Goal: Find specific page/section: Find specific page/section

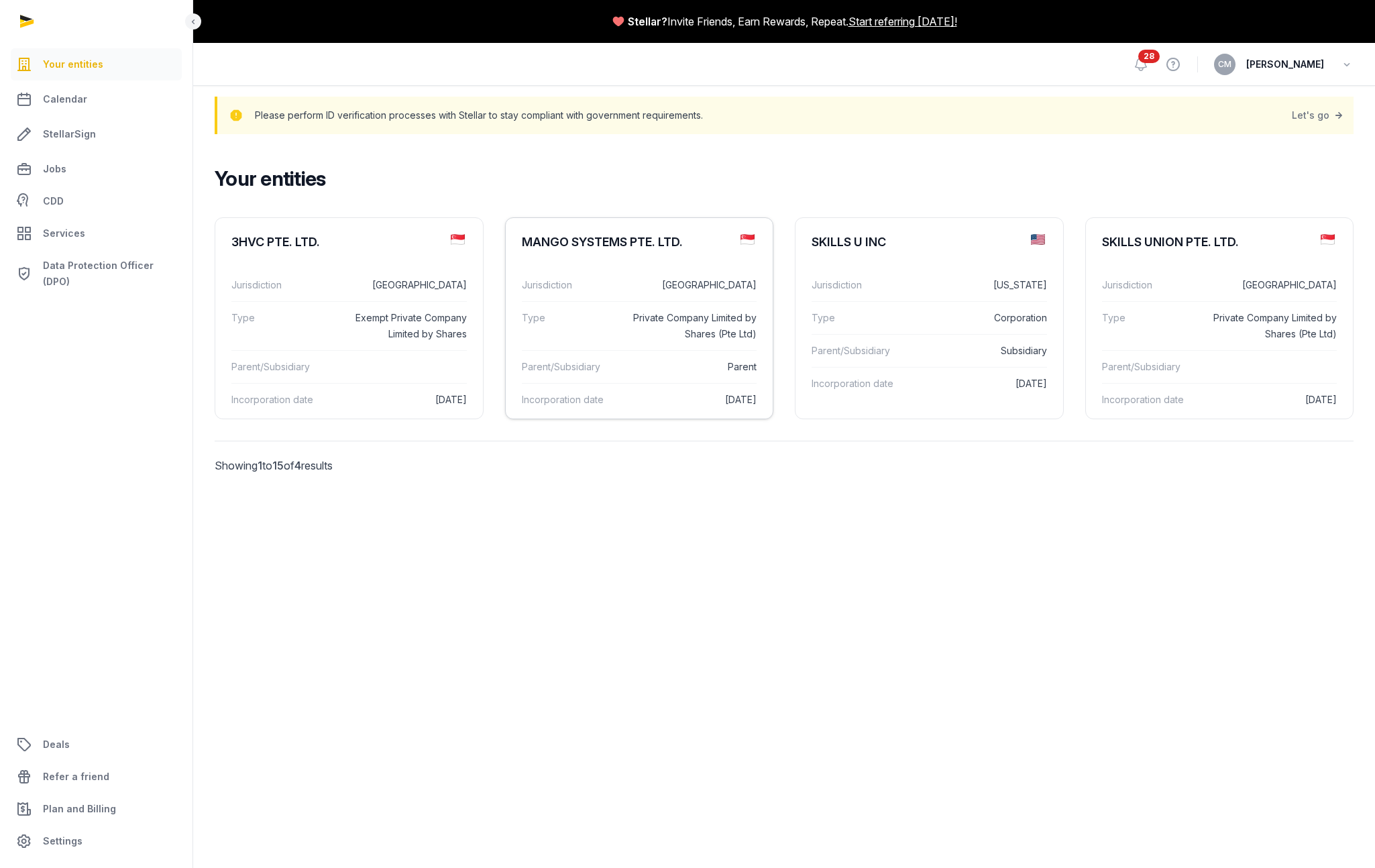
click at [594, 273] on div "Jurisdiction [GEOGRAPHIC_DATA]" at bounding box center [639, 285] width 235 height 32
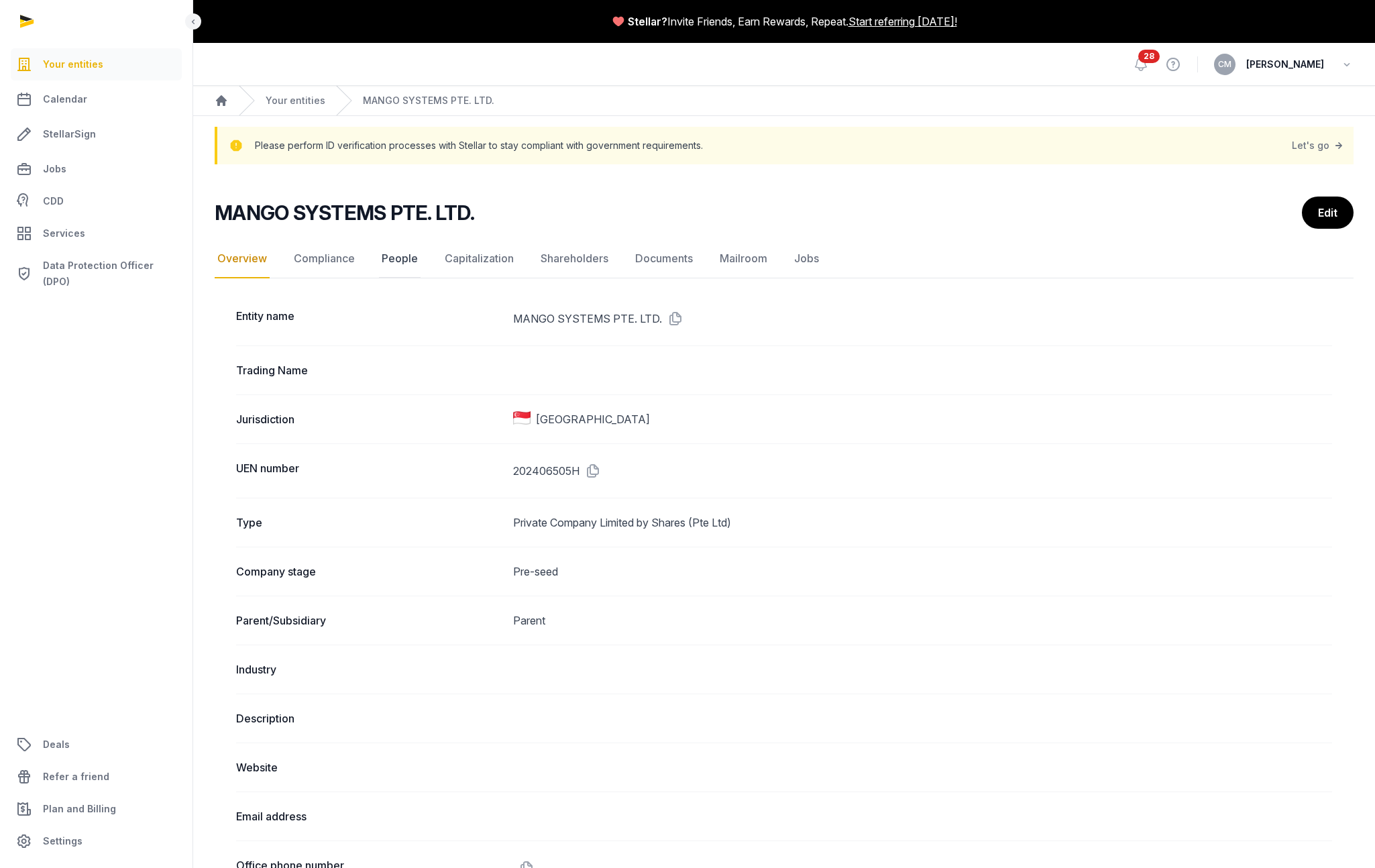
click at [410, 255] on link "People" at bounding box center [399, 259] width 41 height 39
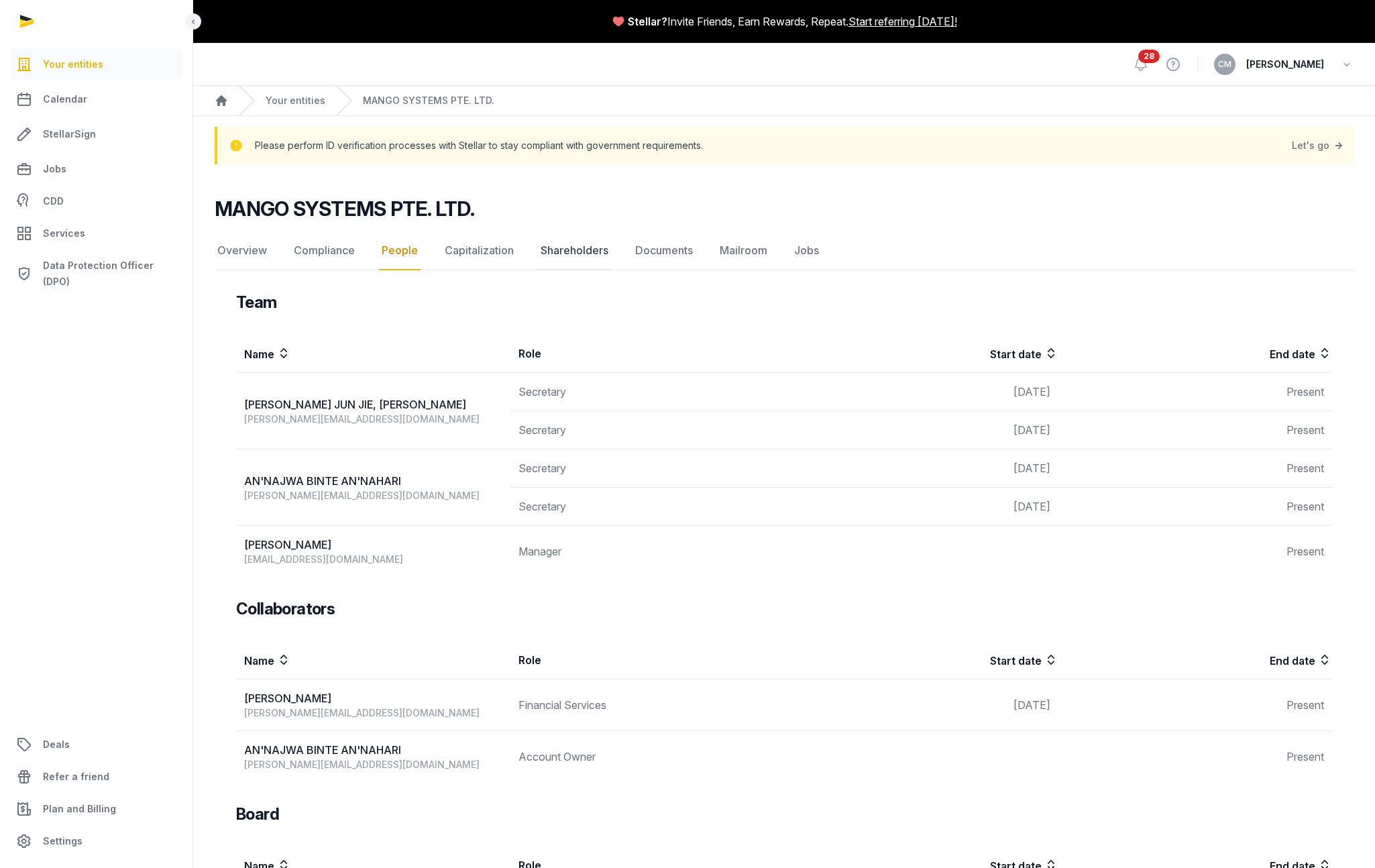
click at [566, 253] on link "Shareholders" at bounding box center [574, 251] width 73 height 39
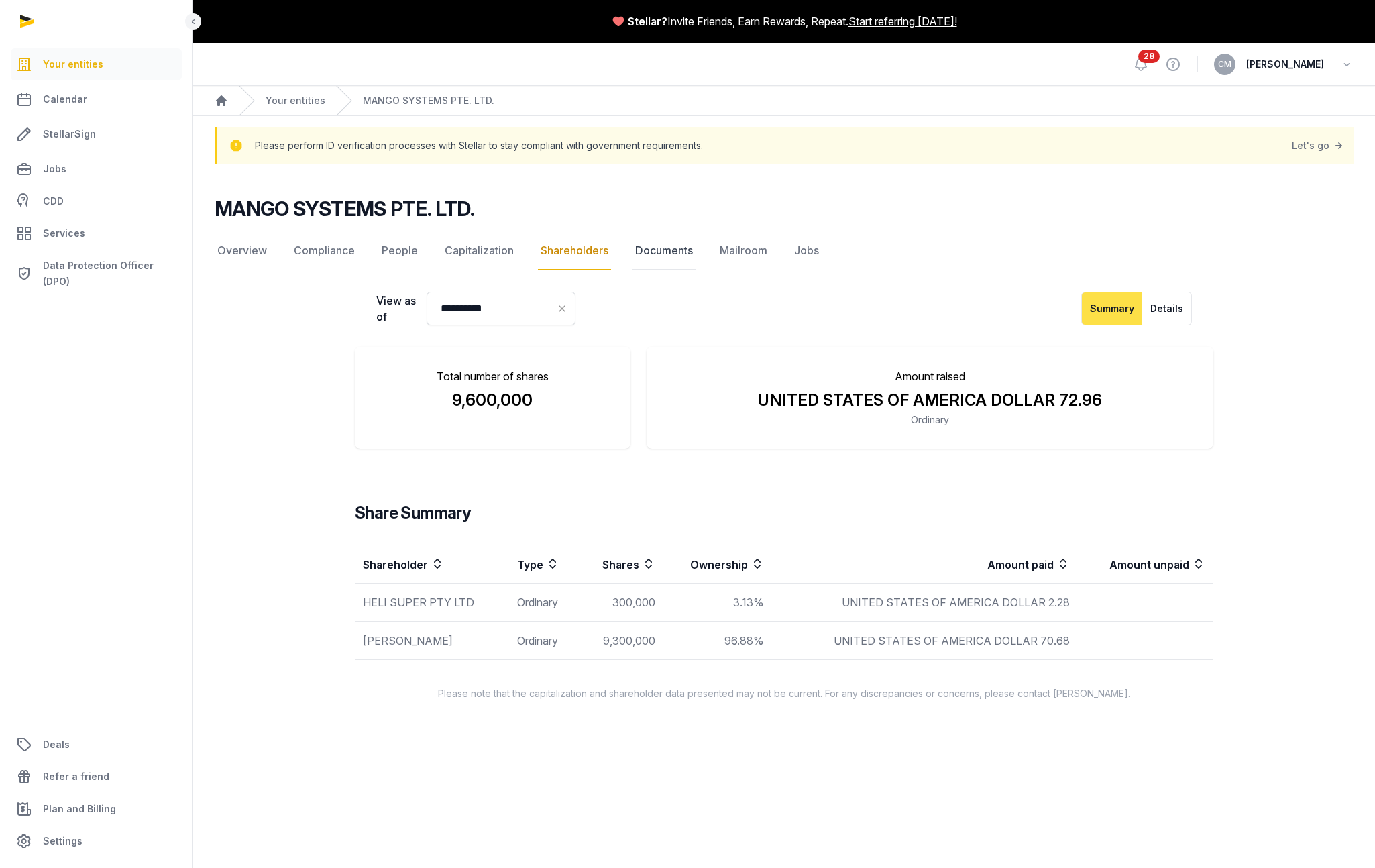
click at [648, 254] on link "Documents" at bounding box center [664, 251] width 63 height 39
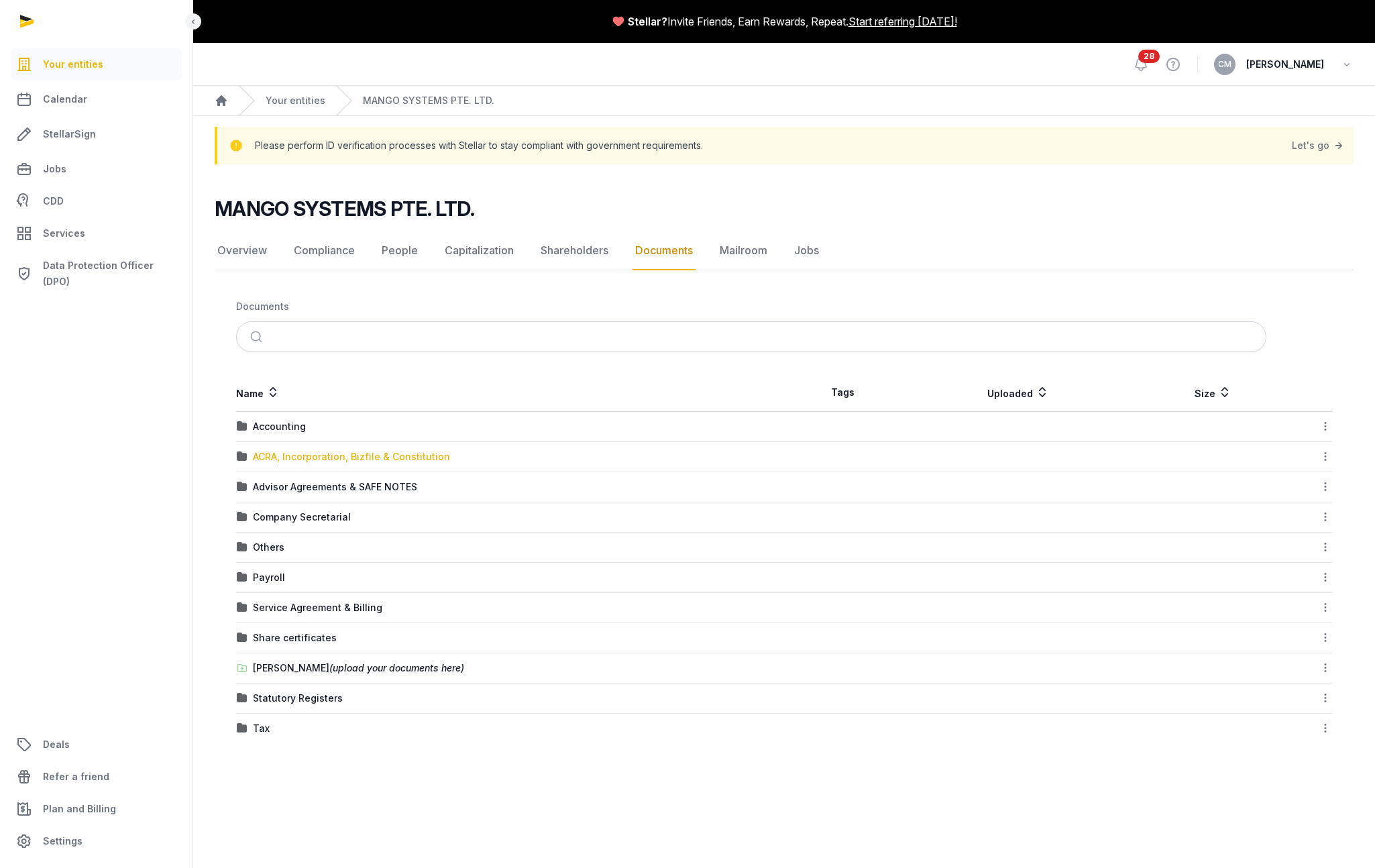
click at [315, 459] on div "ACRA, Incorporation, Bizfile & Constitution" at bounding box center [351, 456] width 197 height 13
click at [0, 0] on div "Loading" at bounding box center [0, 0] width 0 height 0
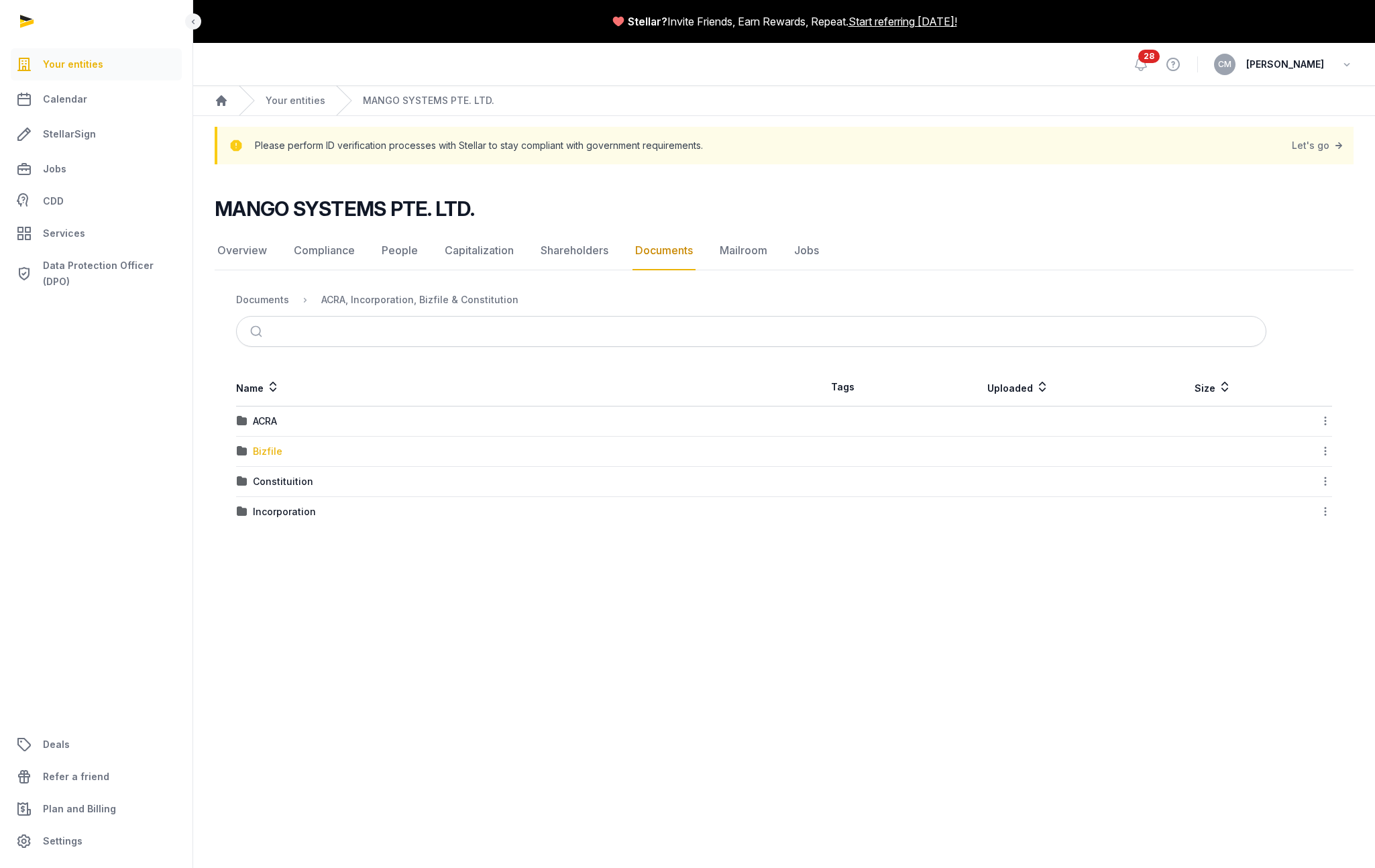
click at [263, 450] on div "Bizfile" at bounding box center [267, 451] width 29 height 13
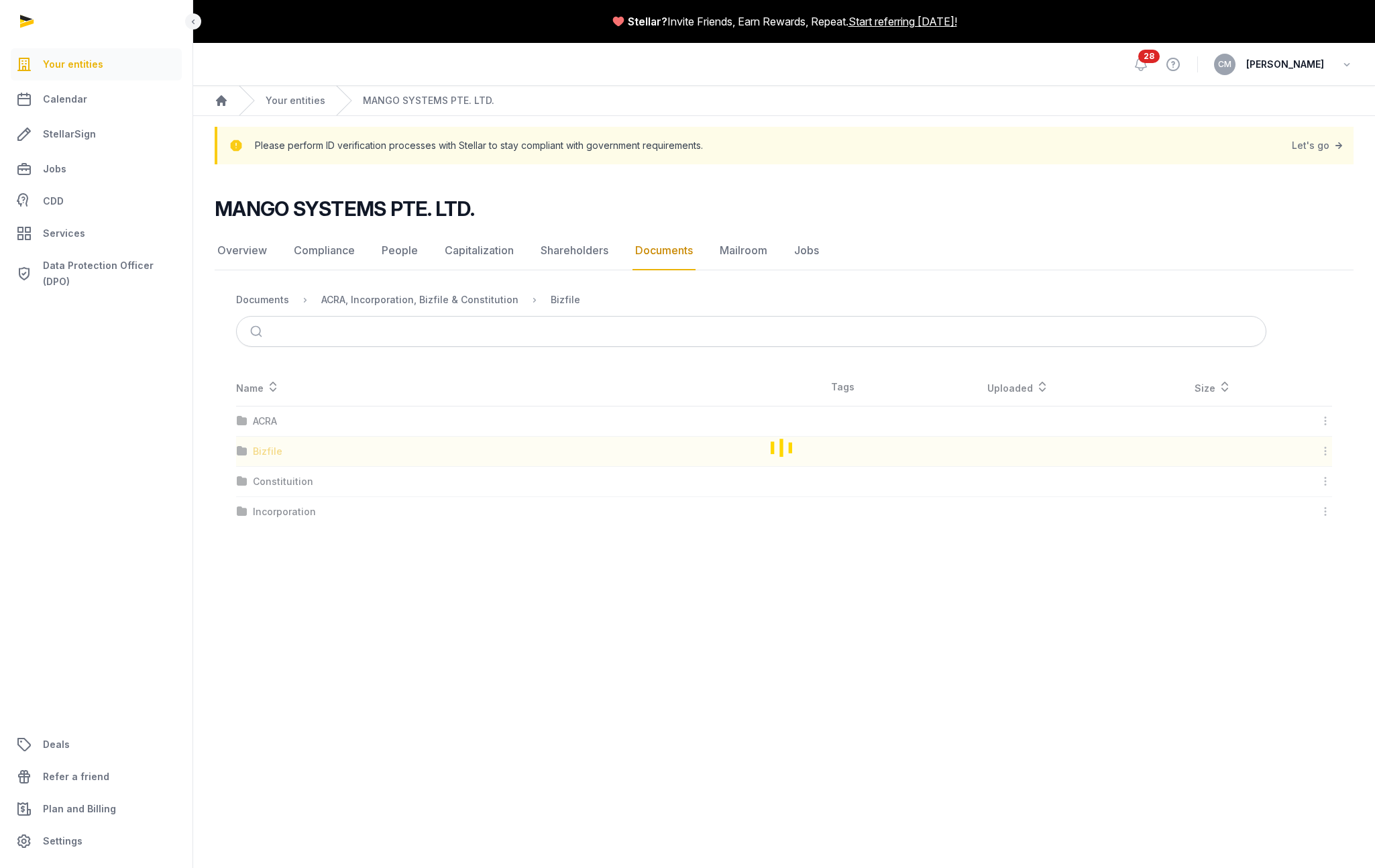
click at [263, 450] on div "Loading" at bounding box center [784, 447] width 1139 height 158
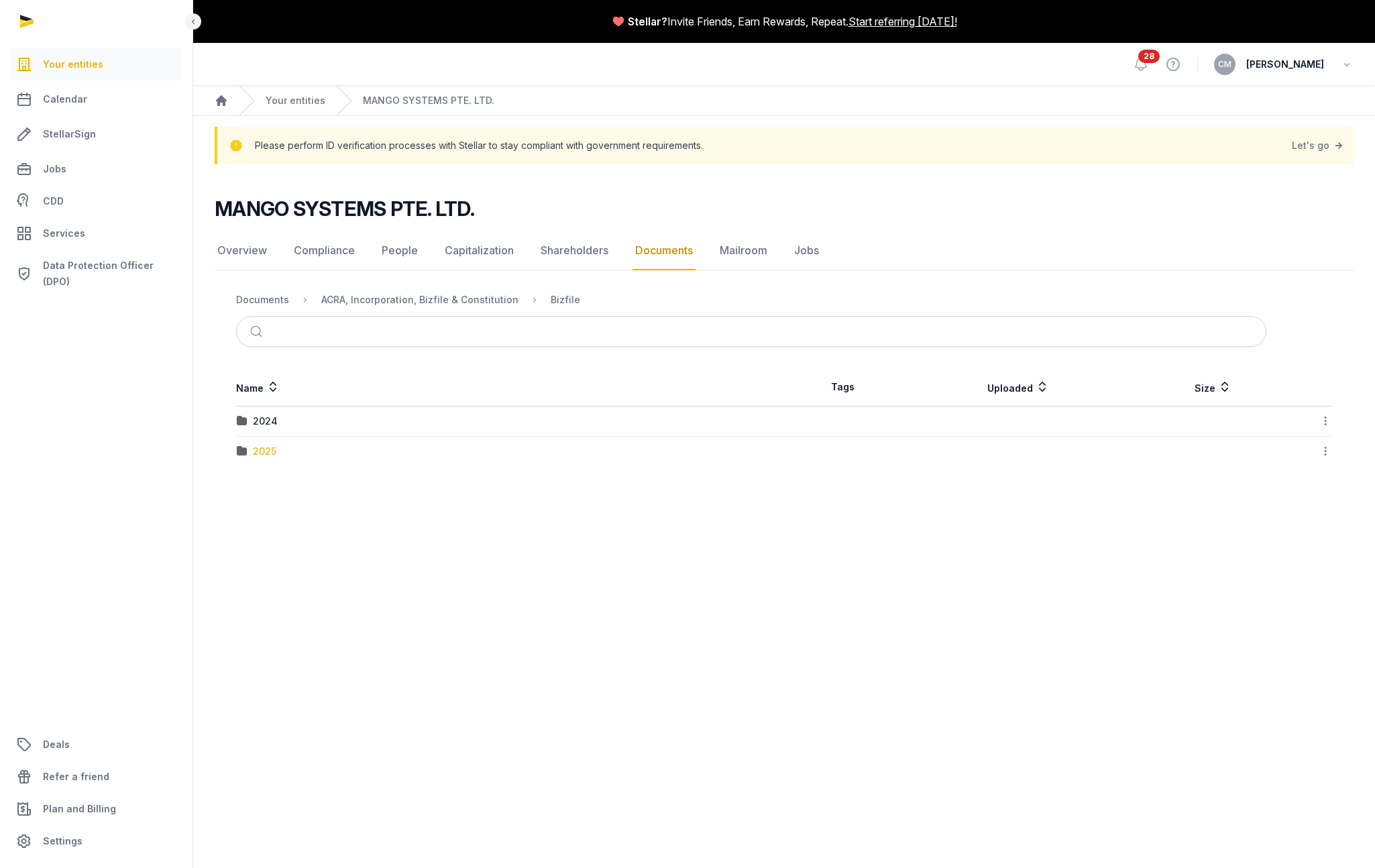
click at [267, 452] on div "2025" at bounding box center [265, 451] width 24 height 13
click at [0, 0] on div "Loading" at bounding box center [0, 0] width 0 height 0
click at [351, 424] on div "trustBar_I250804005558.pdf" at bounding box center [319, 421] width 133 height 13
